Goal: Task Accomplishment & Management: Manage account settings

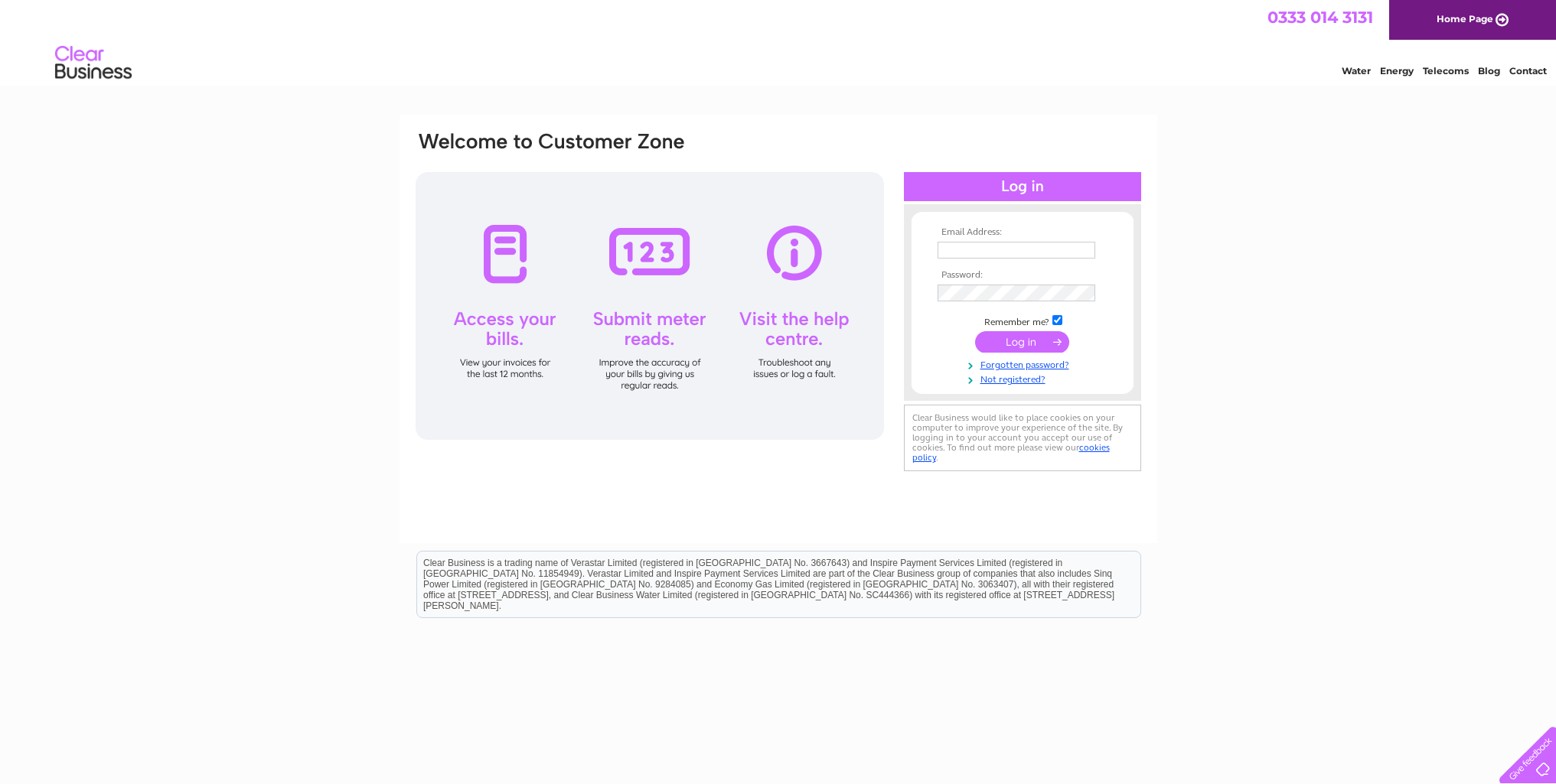
click at [980, 249] on input "text" at bounding box center [1017, 250] width 158 height 17
type input "arteryprint23@gmail.com"
click at [1032, 366] on link "Forgotten password?" at bounding box center [1025, 364] width 174 height 15
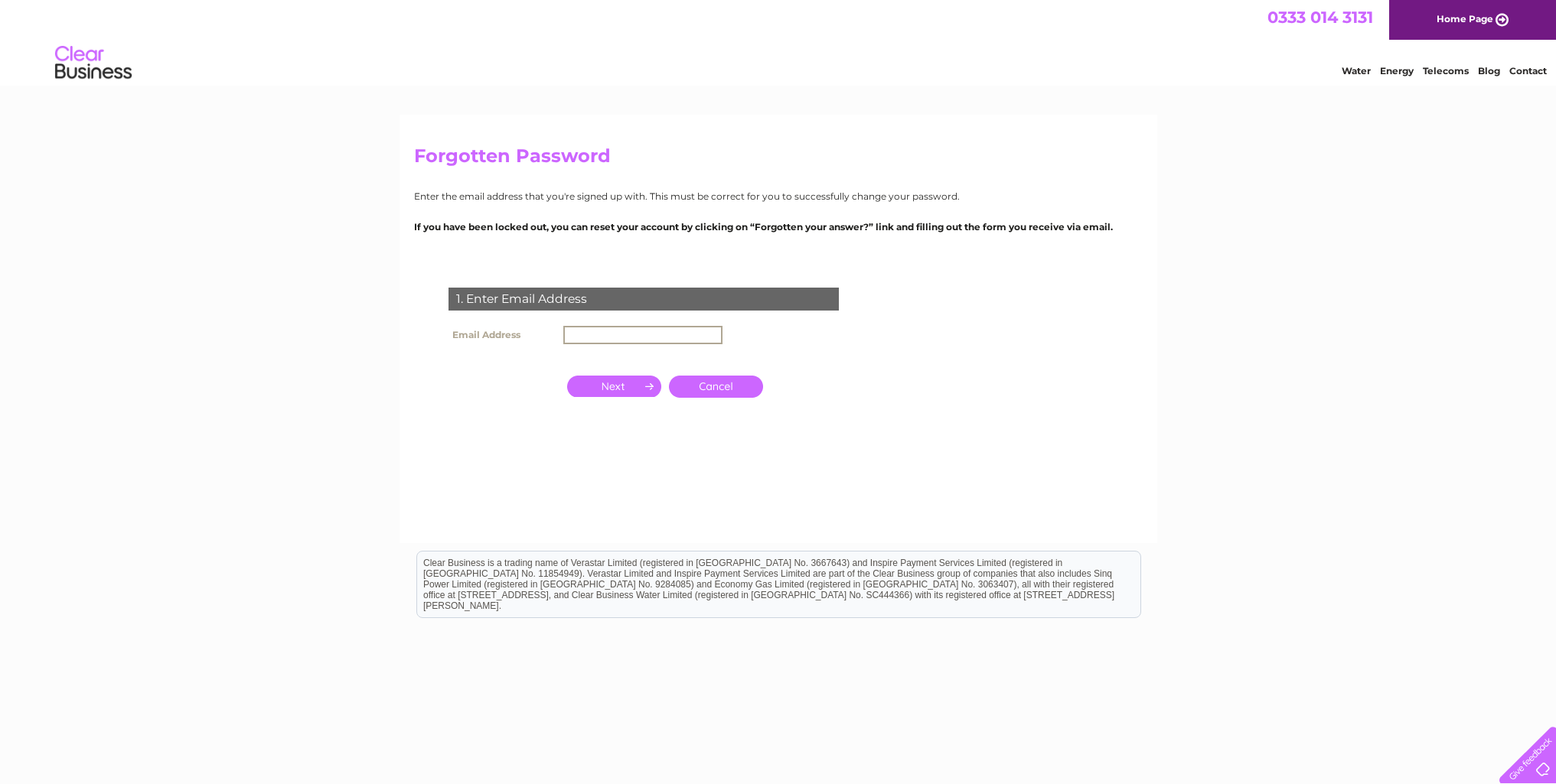
click at [647, 334] on input "text" at bounding box center [643, 335] width 159 height 18
type input "arteryprint23@gmail.com"
click at [628, 388] on input "button" at bounding box center [614, 385] width 94 height 21
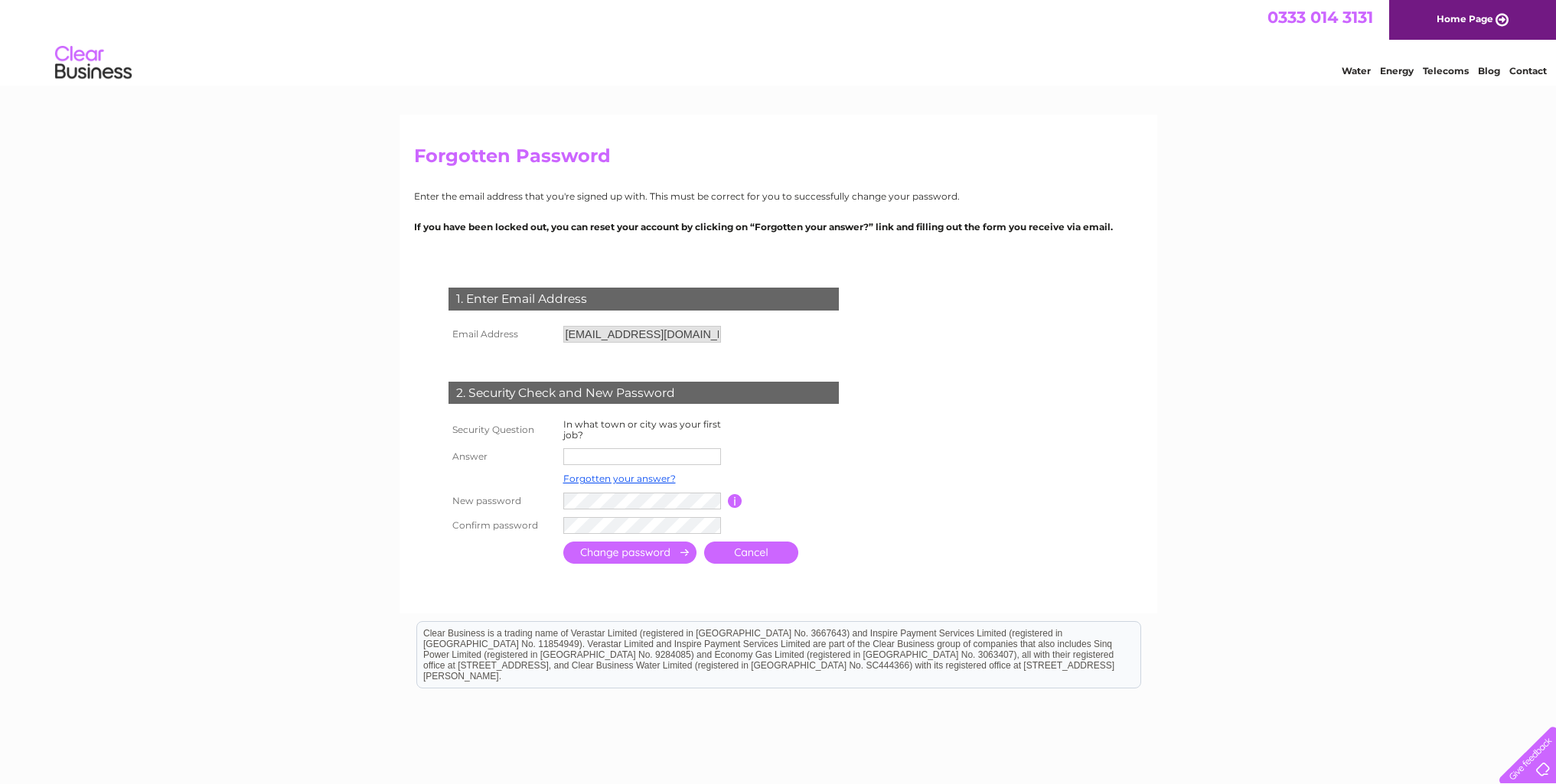
click at [601, 455] on input "text" at bounding box center [642, 456] width 158 height 17
type input "Glasgow"
click at [653, 556] on input "submit" at bounding box center [630, 554] width 133 height 22
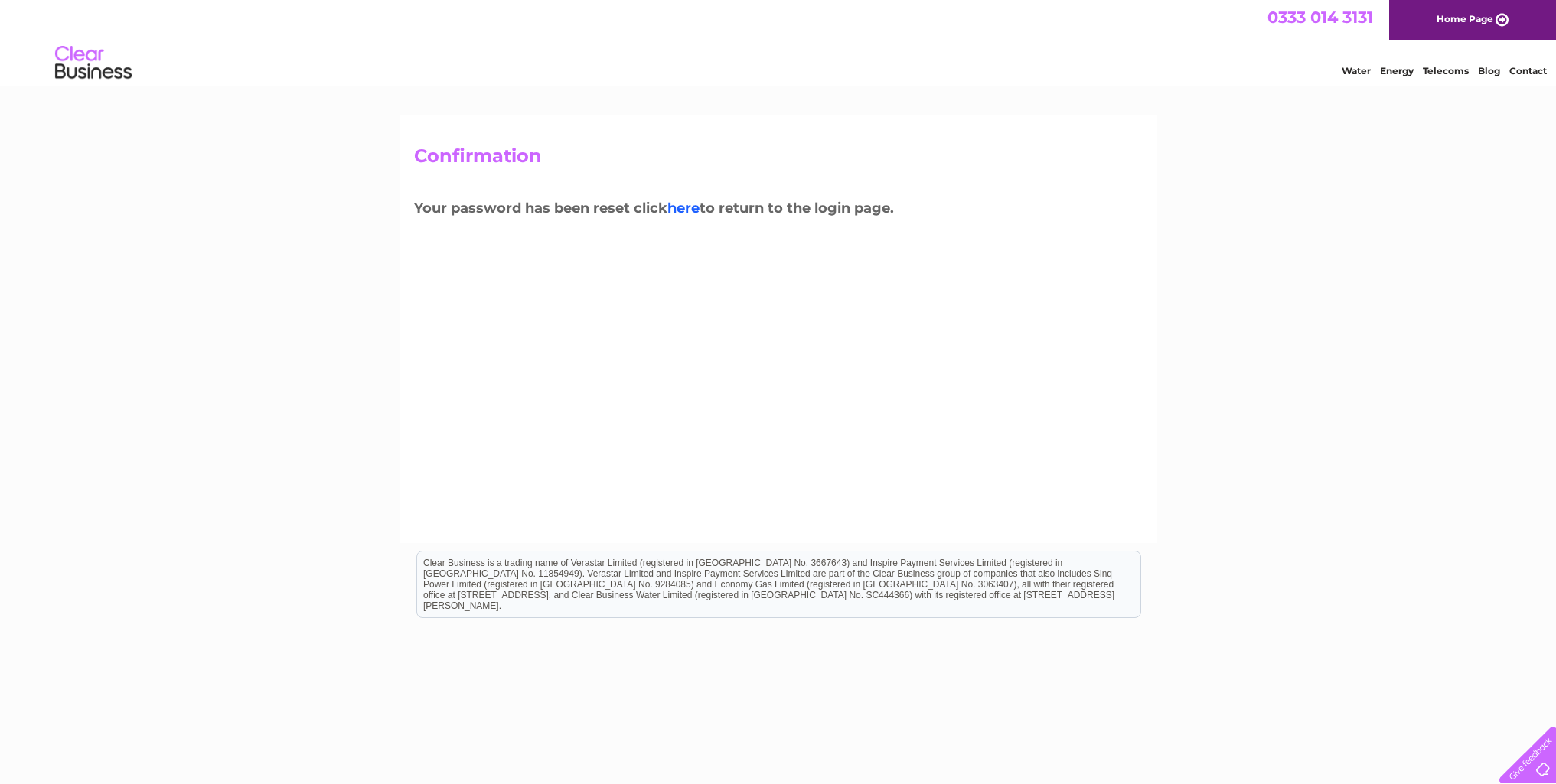
click at [691, 206] on link "here" at bounding box center [683, 208] width 32 height 17
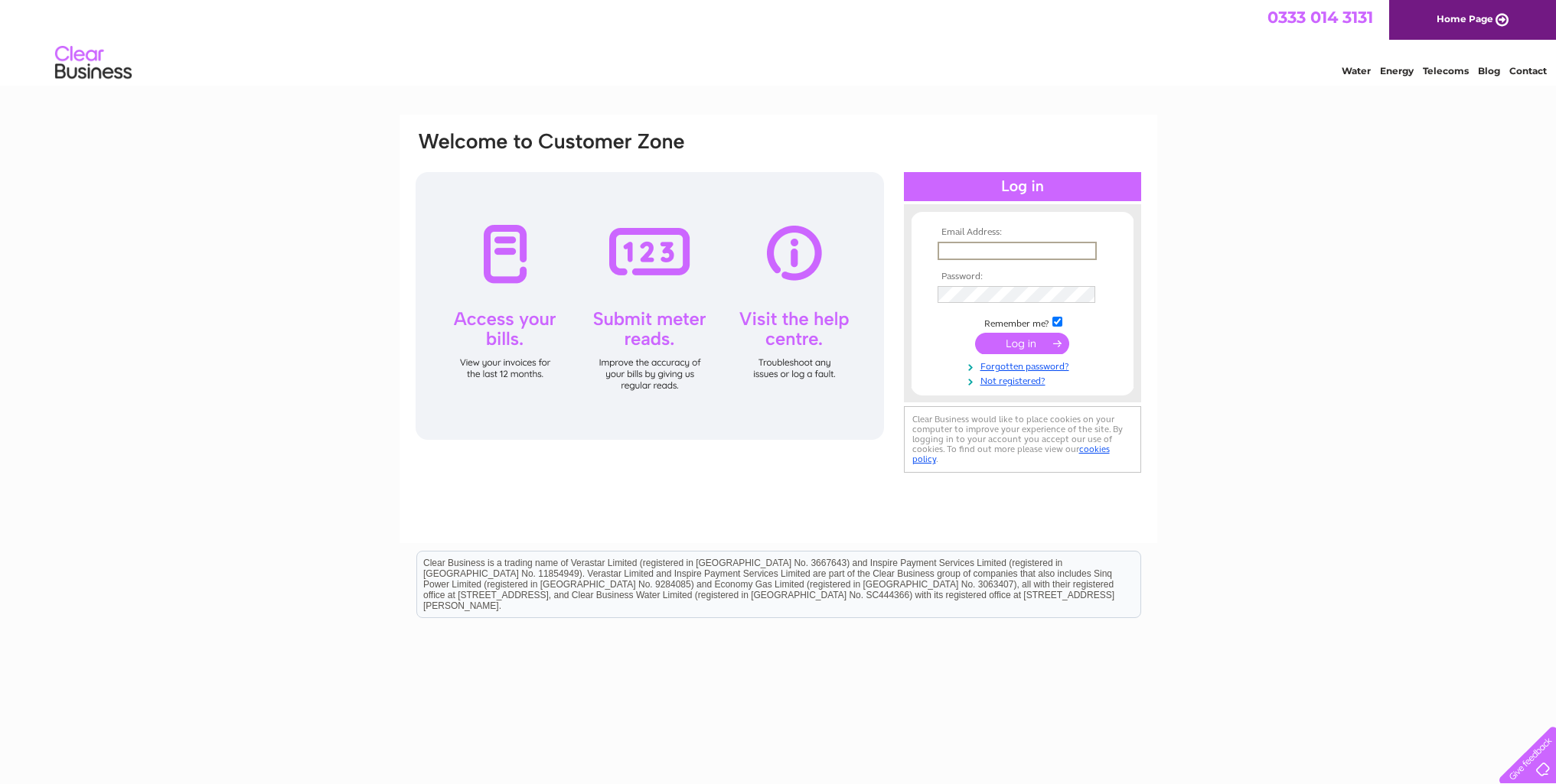
click at [957, 247] on input "text" at bounding box center [1017, 250] width 159 height 18
type input "arteryprint23@gmail.com"
click at [1017, 342] on input "submit" at bounding box center [1021, 342] width 94 height 21
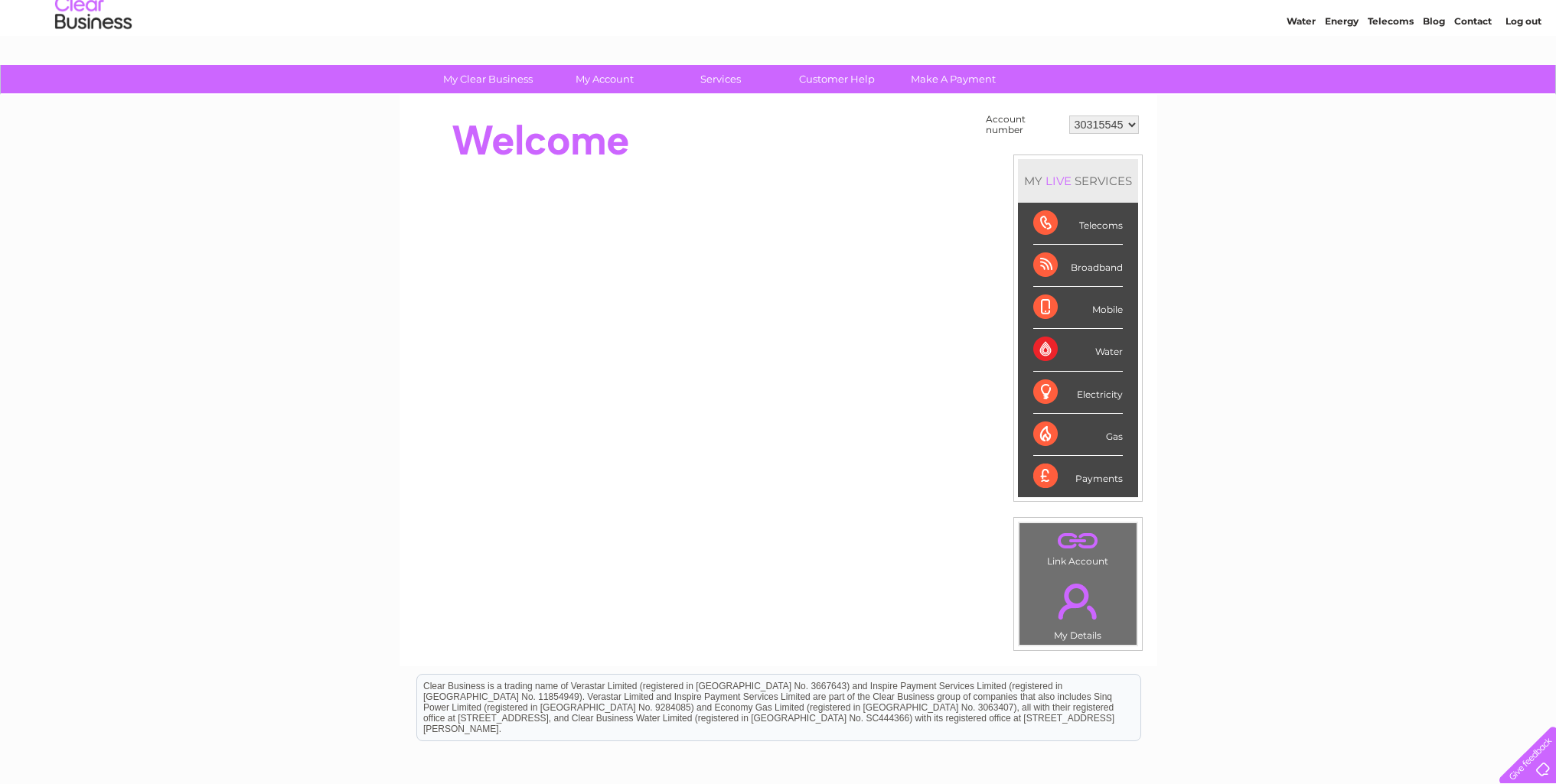
scroll to position [76, 0]
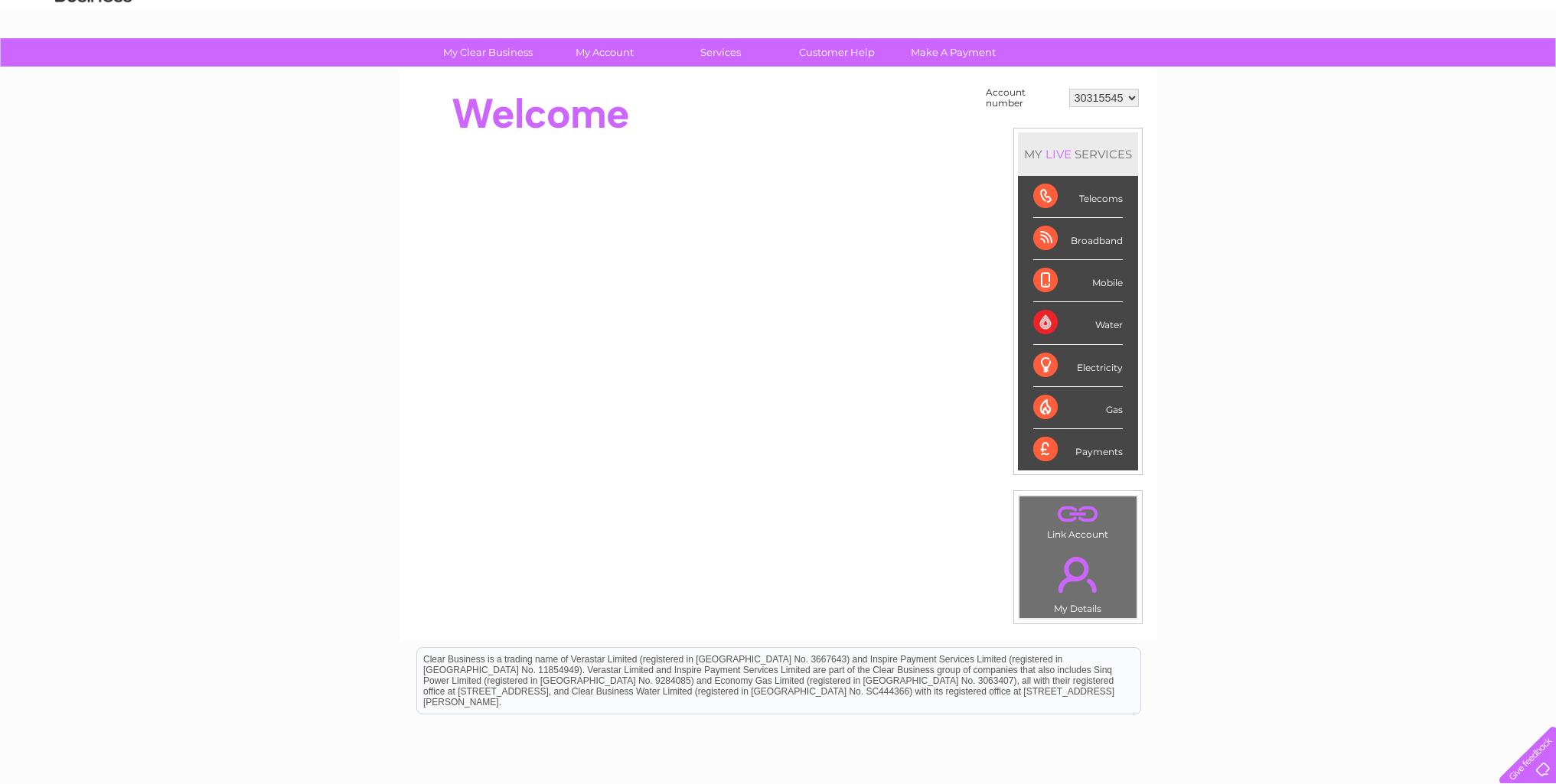
click at [1059, 330] on div "Water" at bounding box center [1077, 323] width 90 height 42
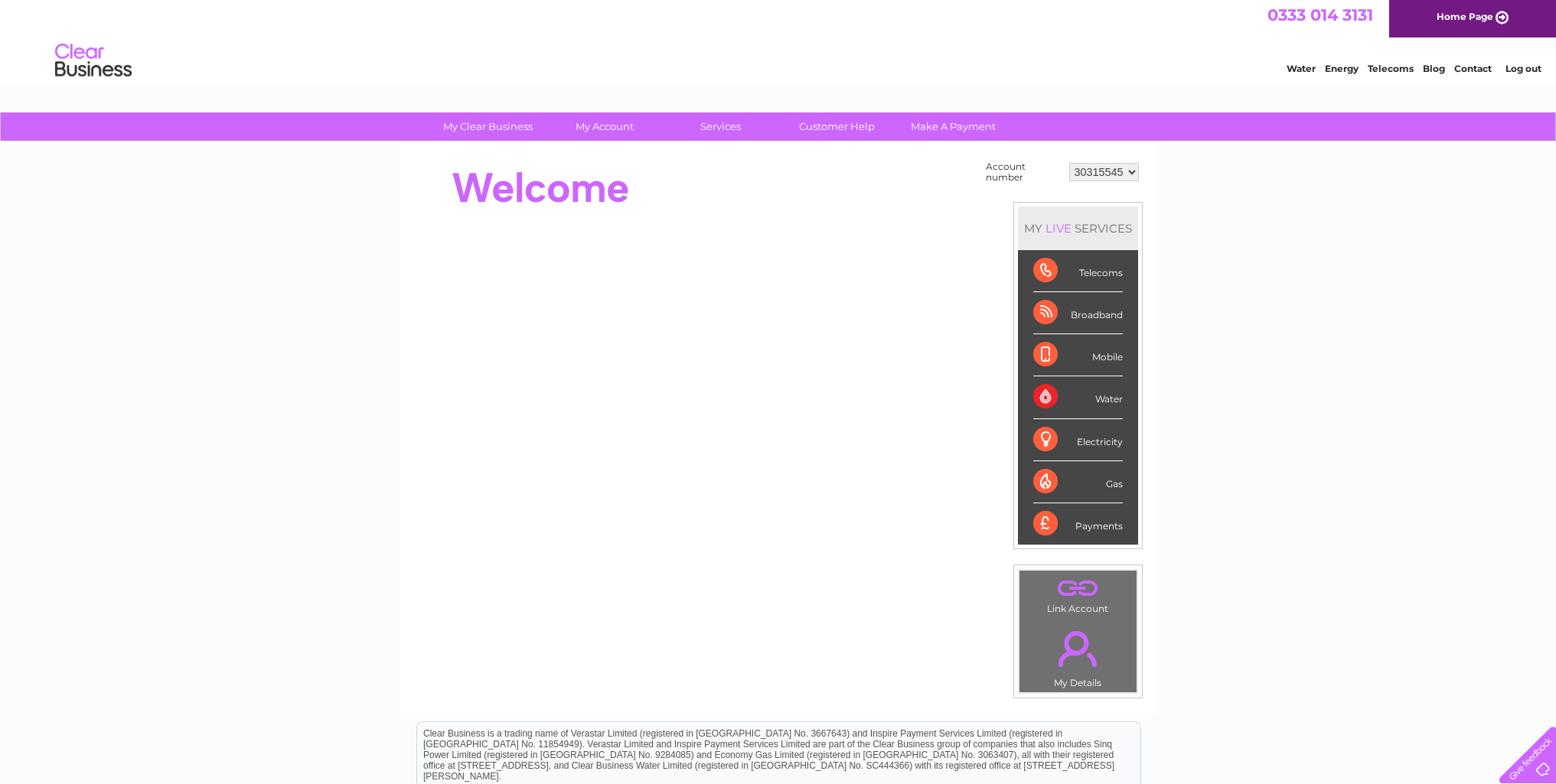
scroll to position [0, 0]
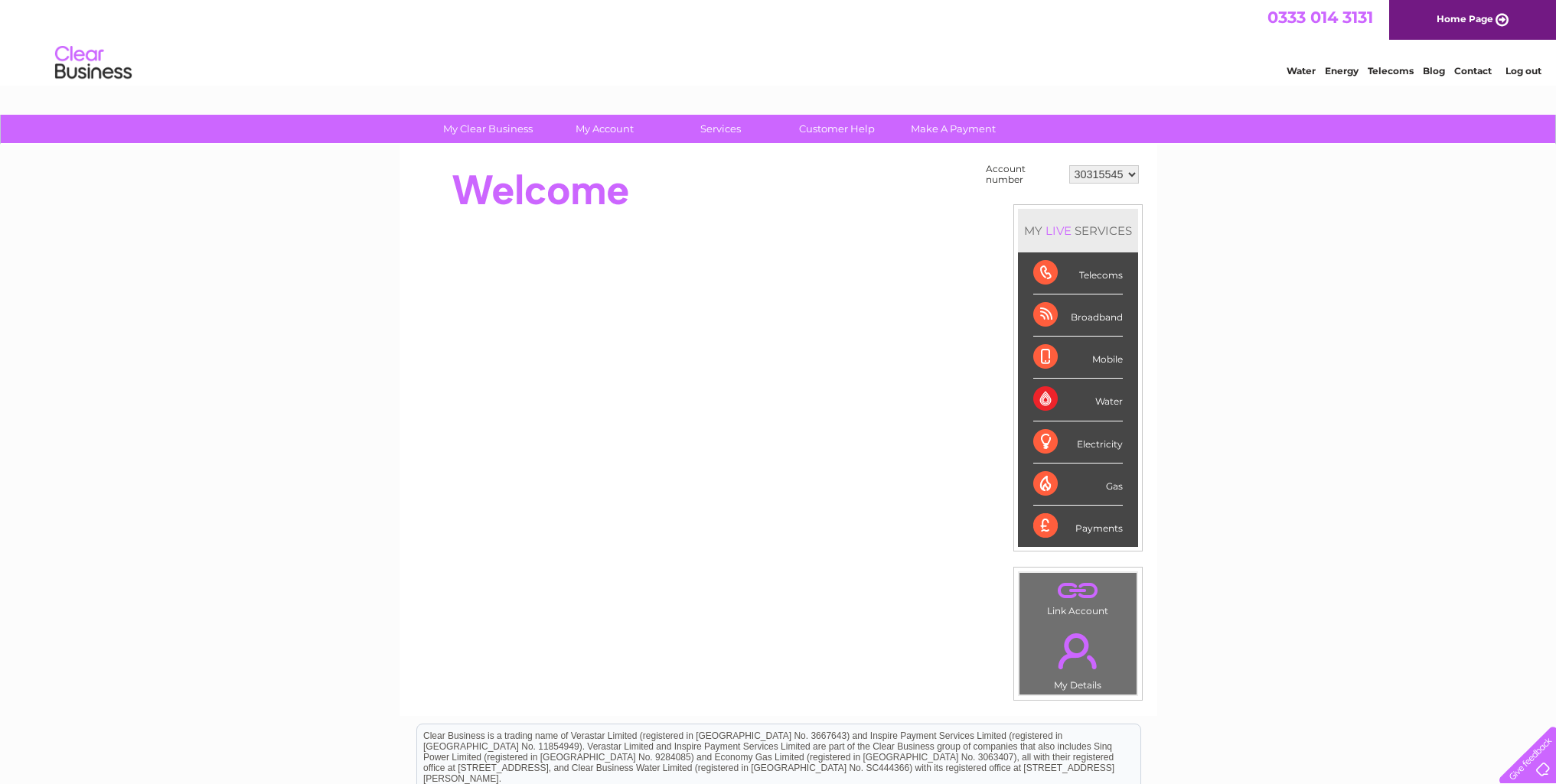
click at [1046, 399] on div "Water" at bounding box center [1077, 399] width 90 height 42
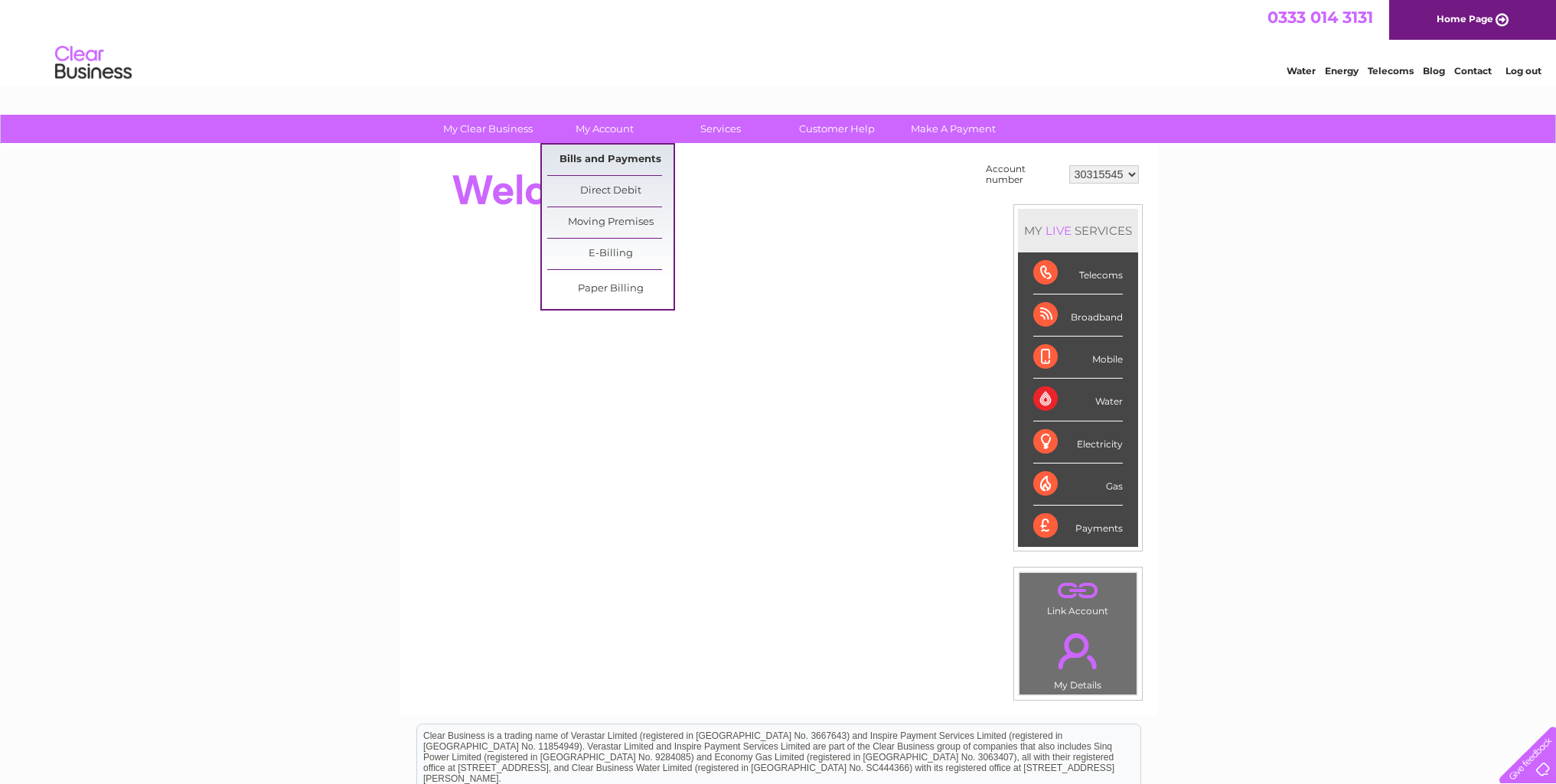
click at [601, 161] on link "Bills and Payments" at bounding box center [610, 159] width 126 height 30
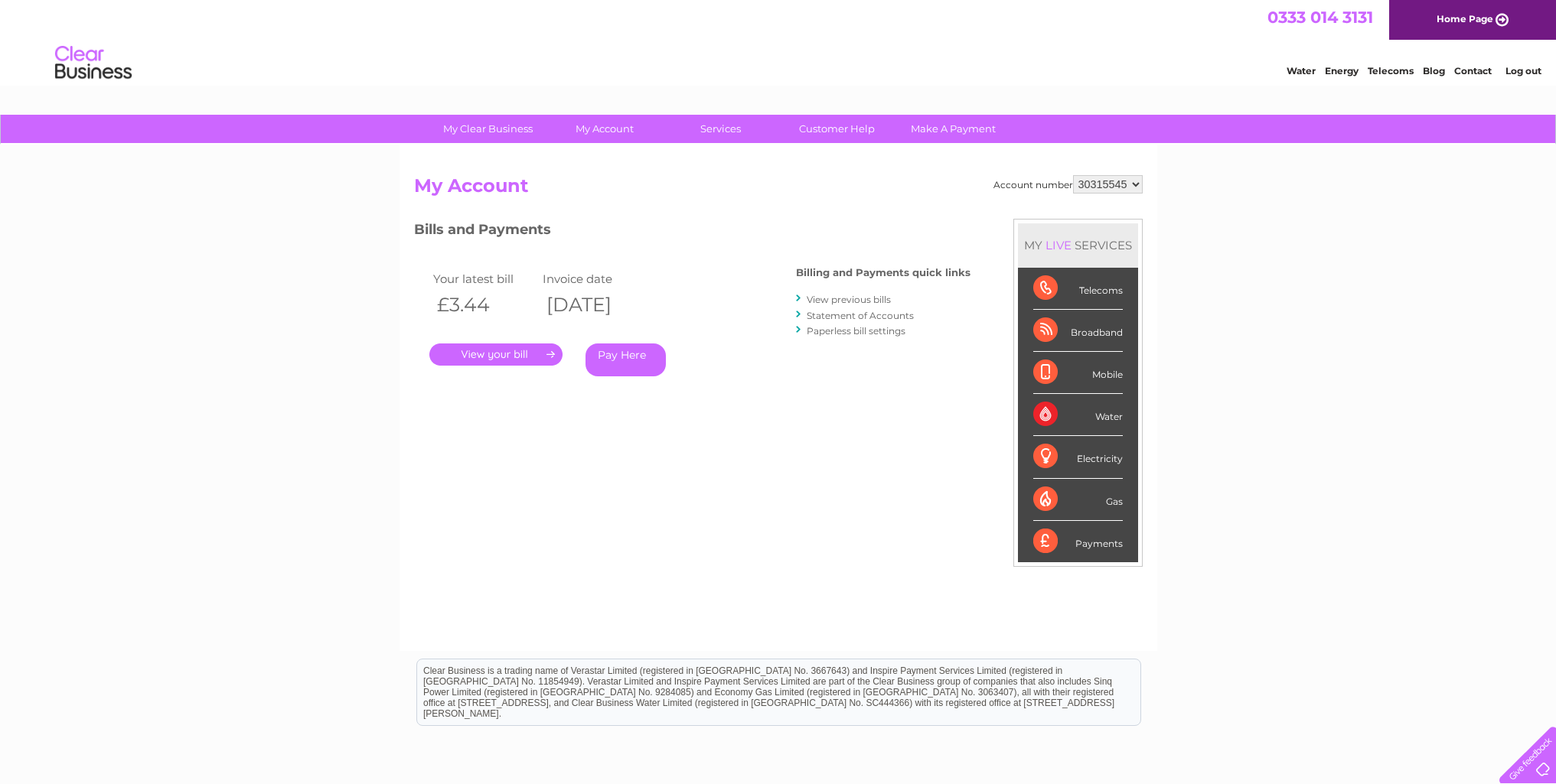
click at [855, 300] on link "View previous bills" at bounding box center [848, 300] width 85 height 11
click at [884, 314] on link "Statement of Accounts" at bounding box center [860, 315] width 107 height 11
click at [832, 300] on link "View previous bills" at bounding box center [848, 300] width 85 height 11
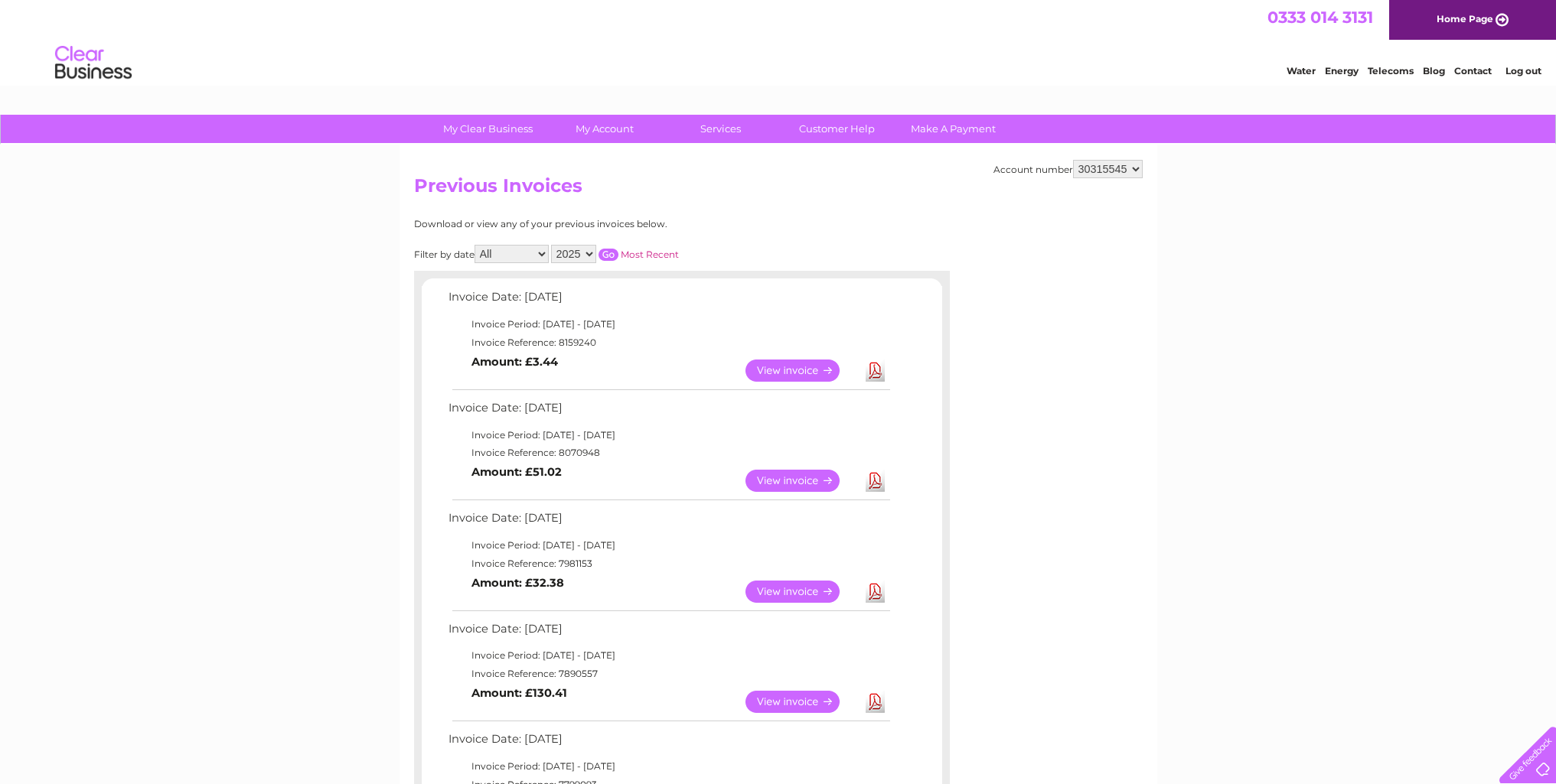
click at [790, 592] on link "View" at bounding box center [801, 591] width 112 height 22
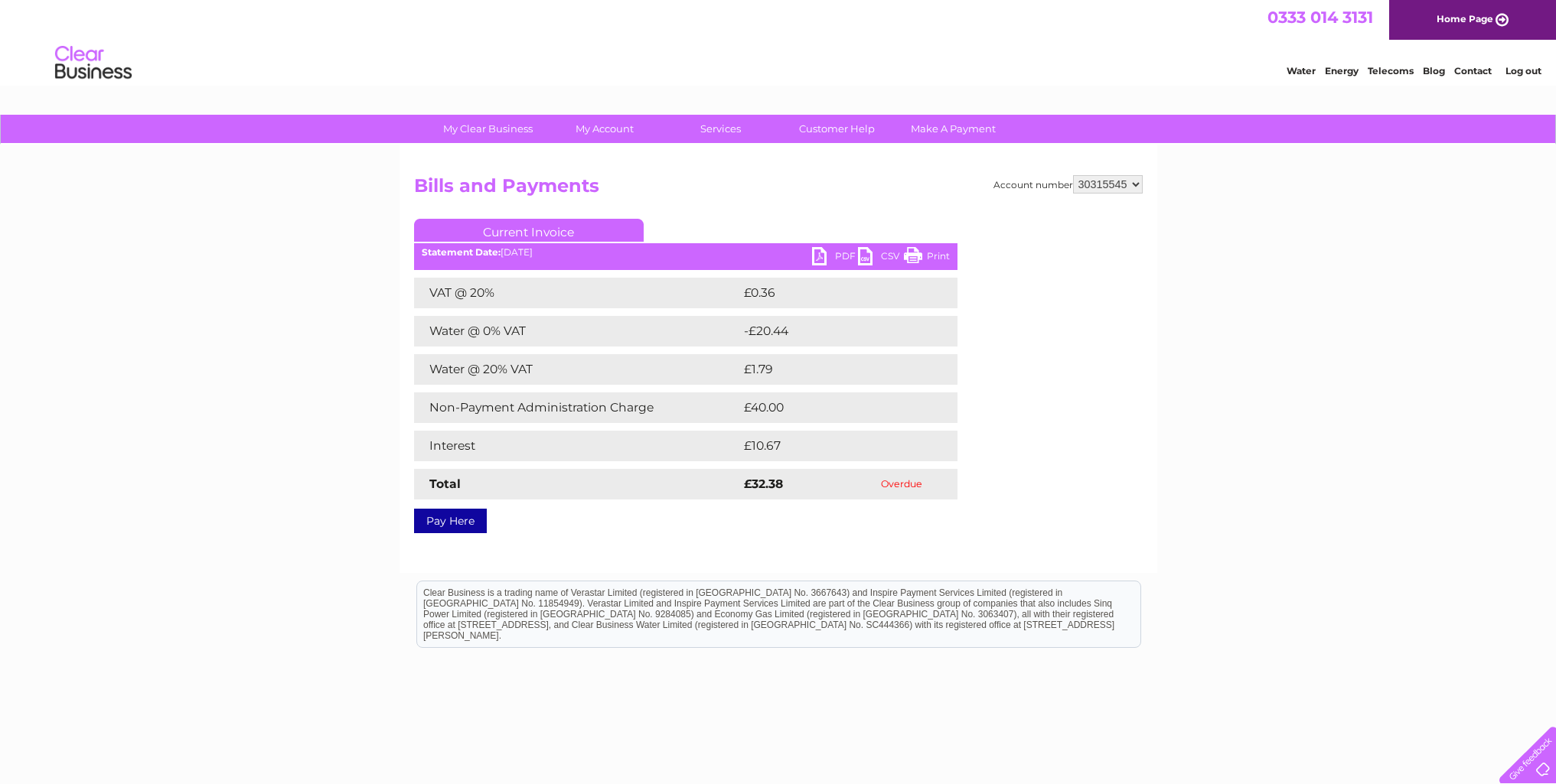
click at [819, 255] on link "PDF" at bounding box center [835, 258] width 46 height 22
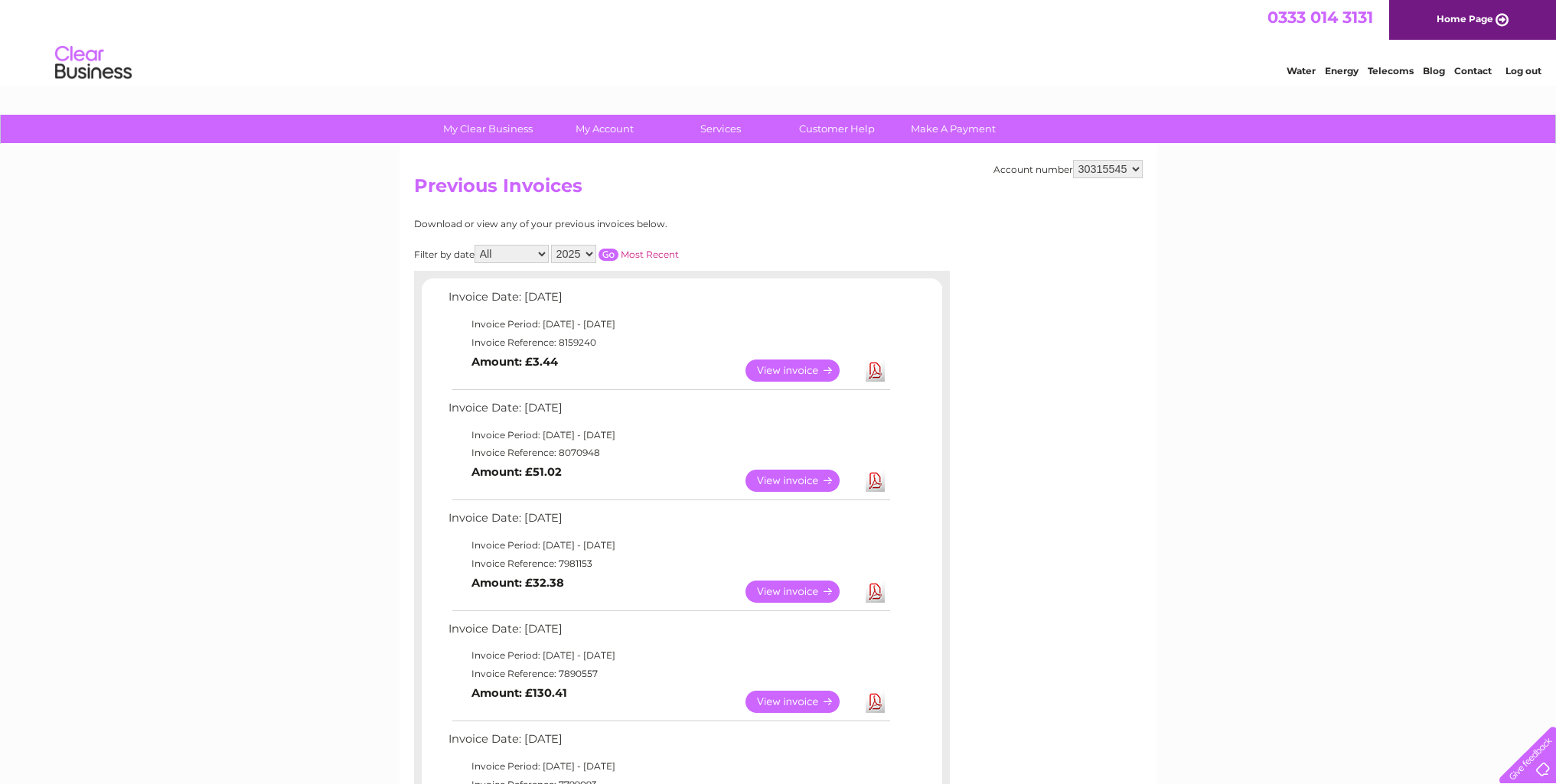
click at [780, 480] on link "View" at bounding box center [801, 480] width 112 height 22
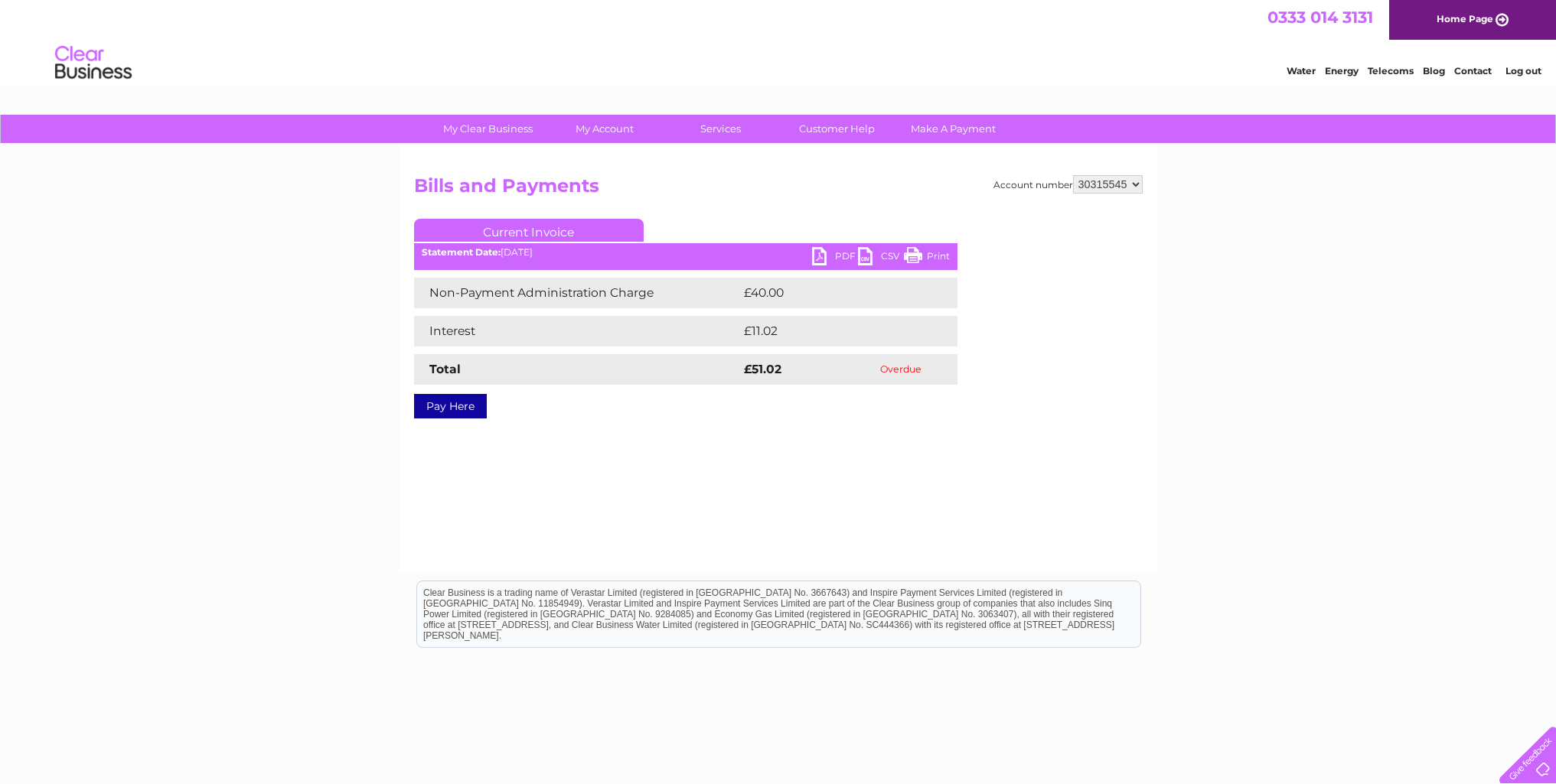
click at [824, 256] on link "PDF" at bounding box center [835, 258] width 46 height 22
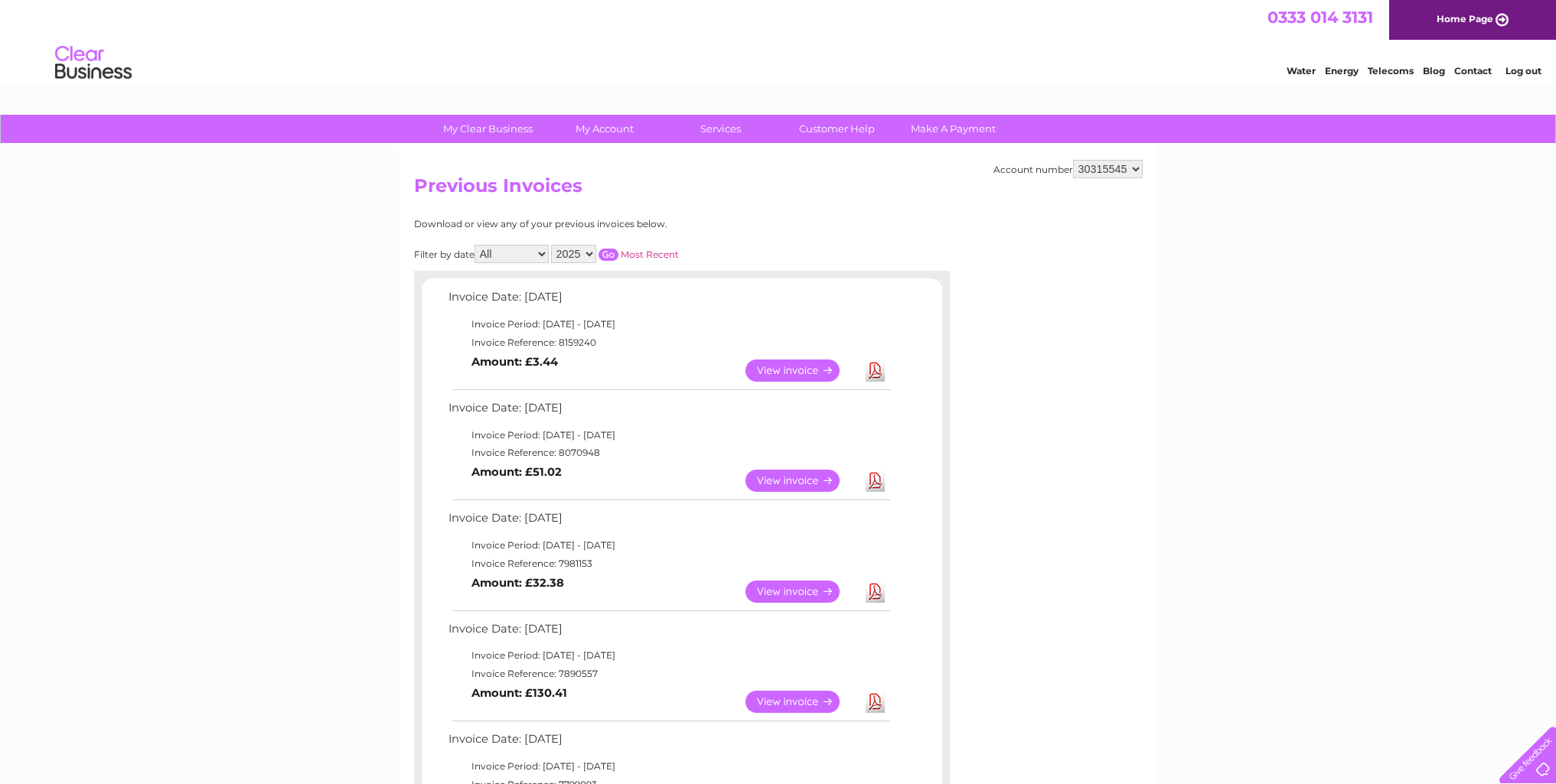
click at [792, 480] on link "View" at bounding box center [801, 480] width 112 height 22
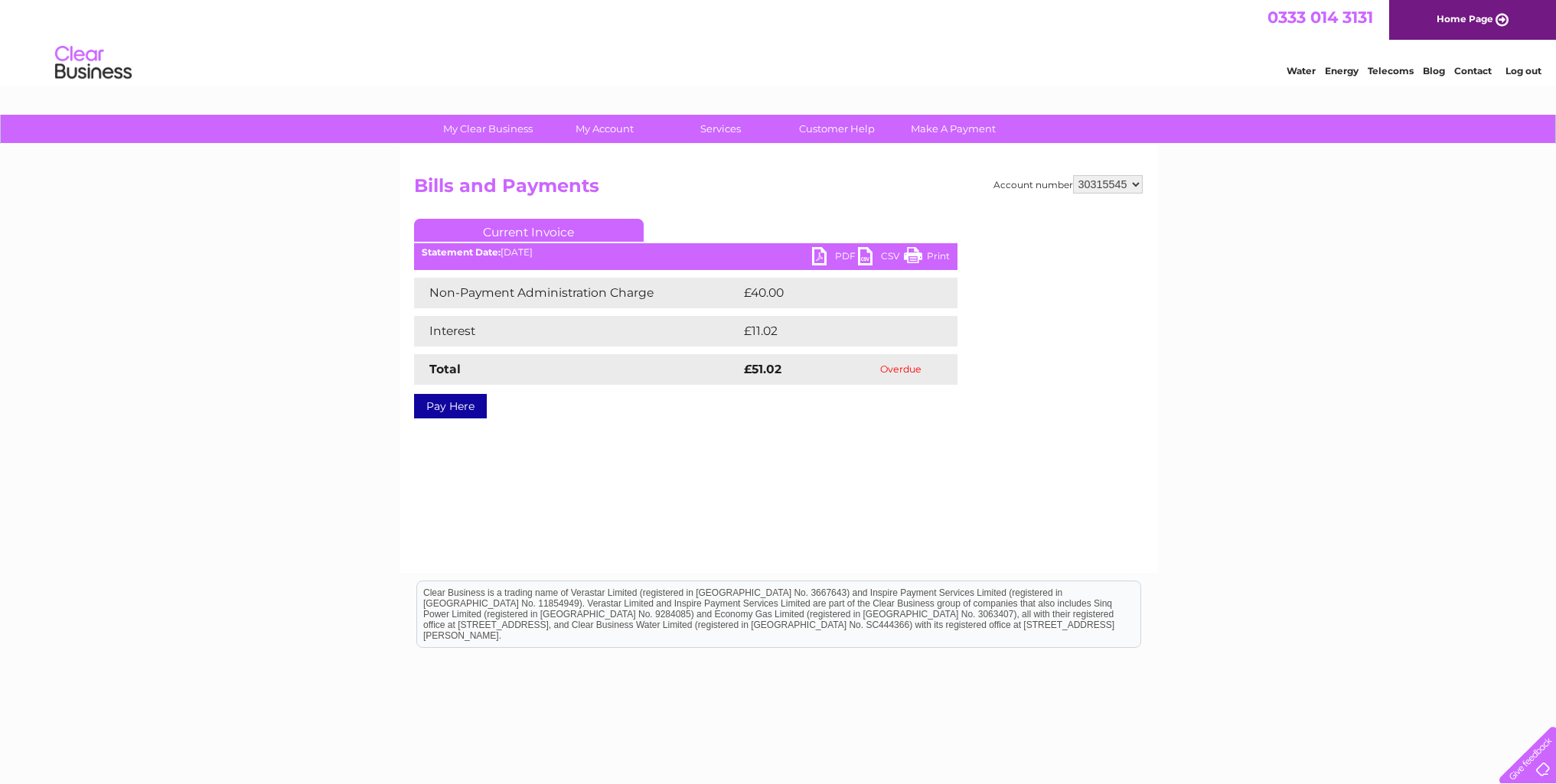
click at [820, 256] on link "PDF" at bounding box center [835, 258] width 46 height 22
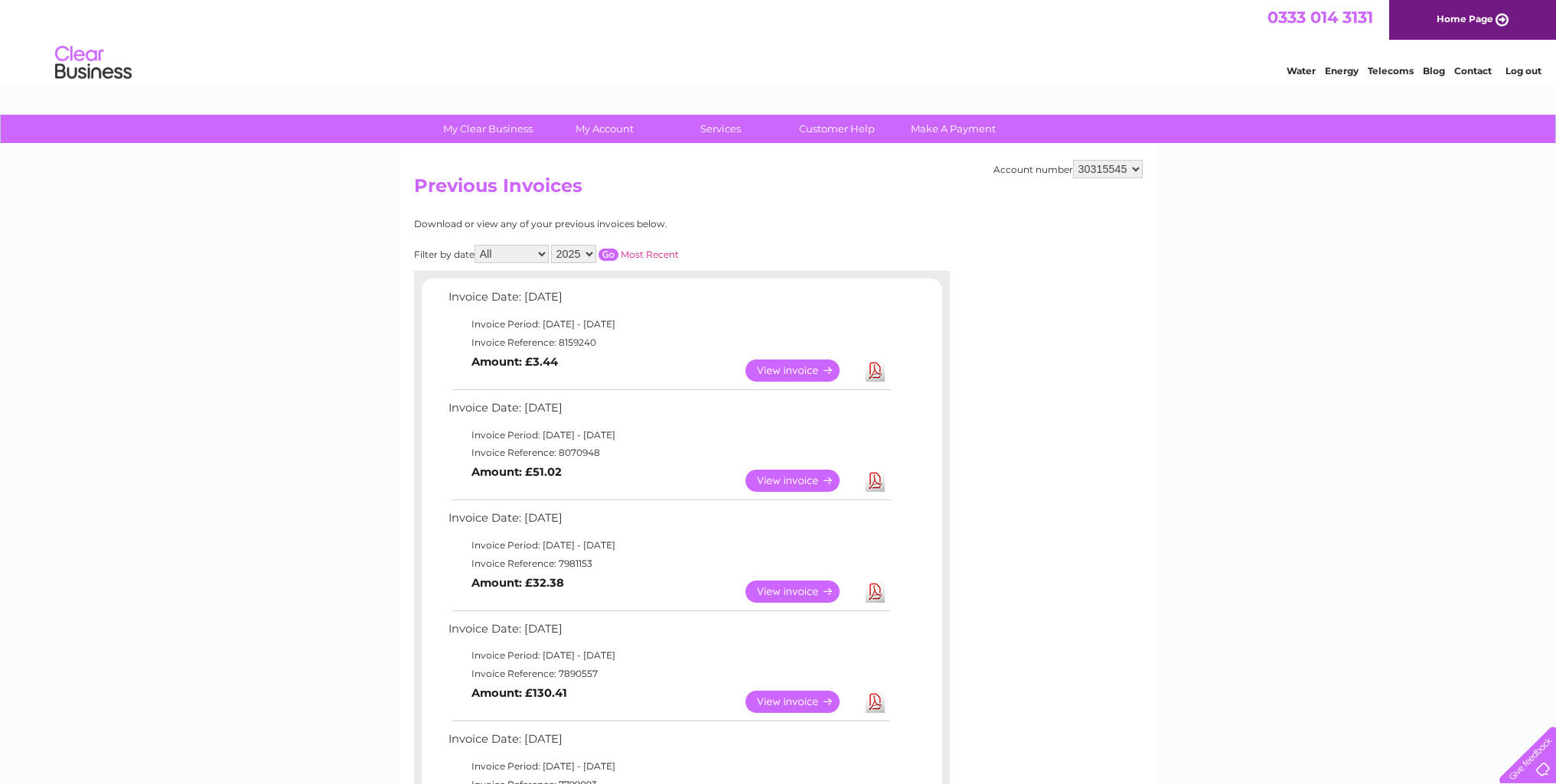
click at [790, 373] on link "View" at bounding box center [801, 370] width 112 height 22
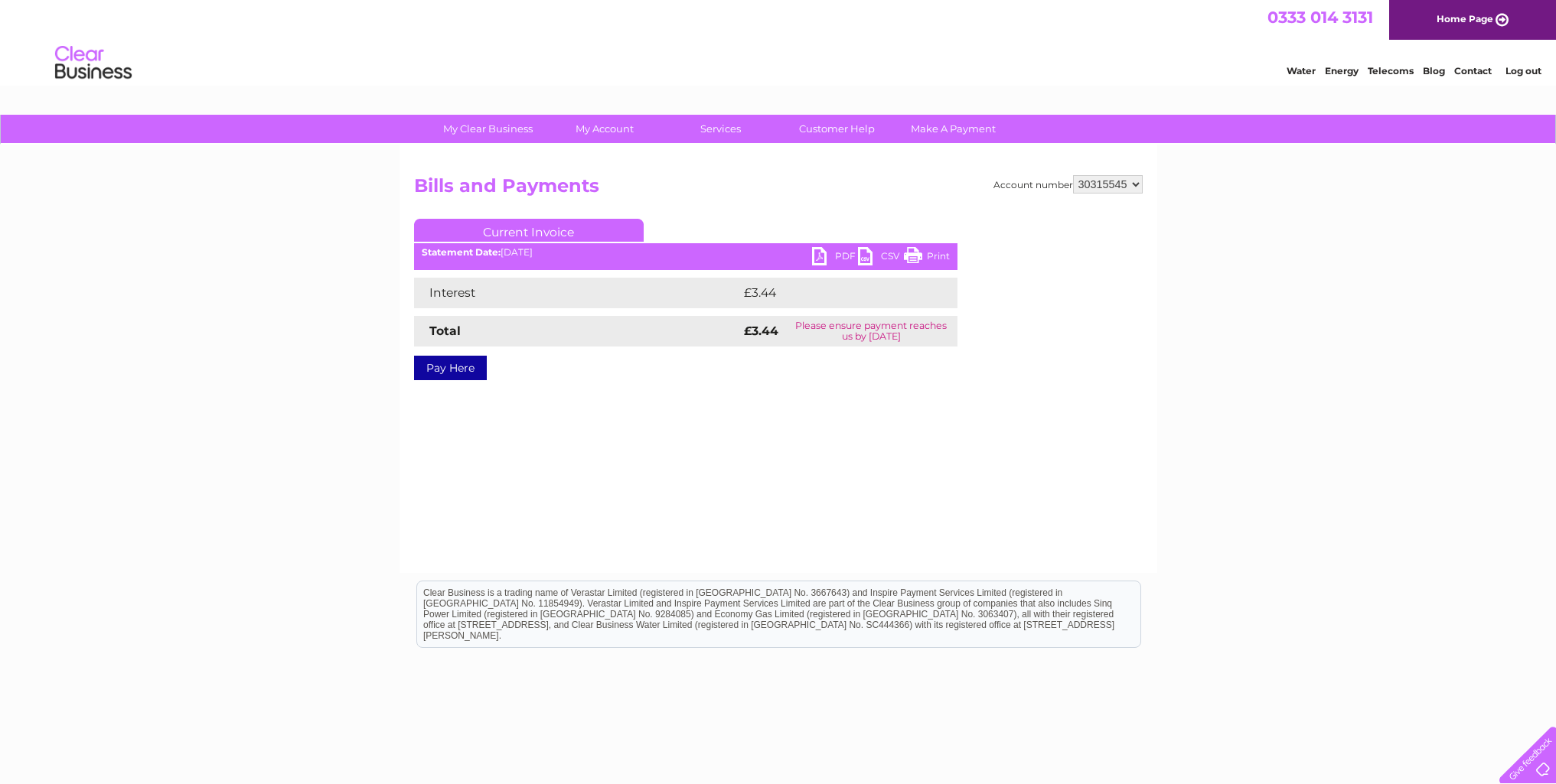
click at [819, 257] on link "PDF" at bounding box center [835, 258] width 46 height 22
click at [1516, 71] on link "Log out" at bounding box center [1523, 71] width 36 height 11
